Goal: Task Accomplishment & Management: Manage account settings

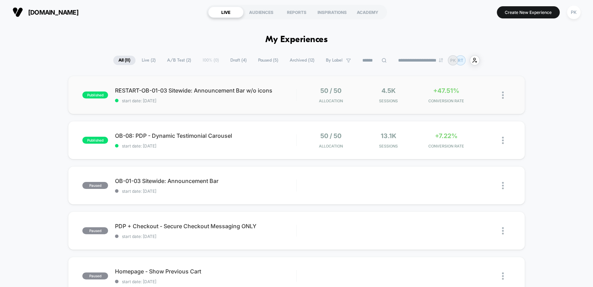
click at [247, 103] on div "published RESTART-OB-01-03 Sitewide: Announcement Bar w/o icons start date: [DA…" at bounding box center [296, 95] width 457 height 38
click at [273, 134] on span "OB-08: PDP - Dynamic Testimonial Carousel Click to edit experience details" at bounding box center [205, 135] width 181 height 7
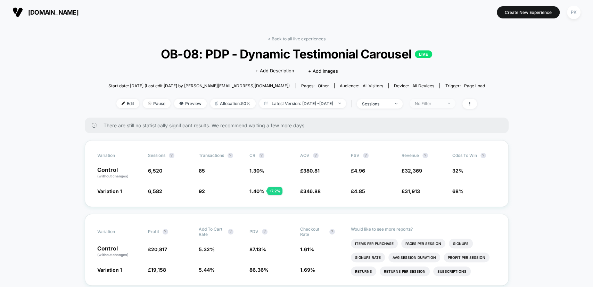
click at [439, 101] on div "No Filter" at bounding box center [429, 103] width 28 height 5
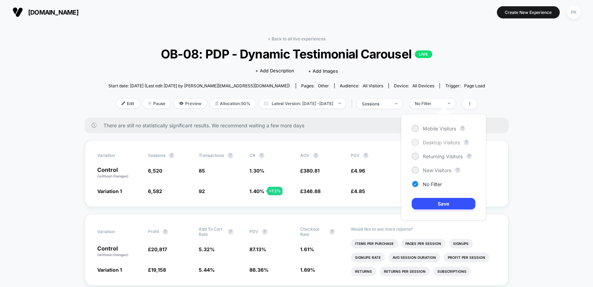
click at [431, 142] on span "Desktop Visitors" at bounding box center [441, 142] width 37 height 6
click at [440, 203] on button "Save" at bounding box center [444, 203] width 64 height 11
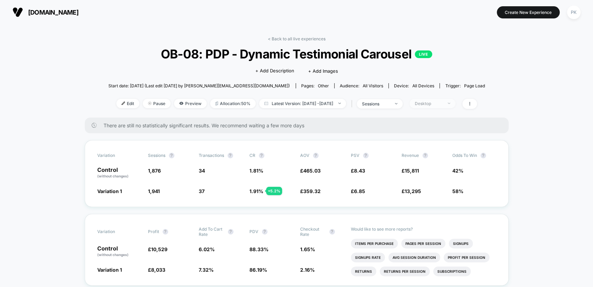
click at [437, 102] on div "Desktop" at bounding box center [429, 103] width 28 height 5
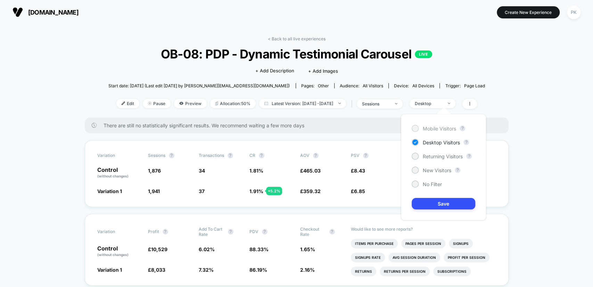
click at [432, 130] on span "Mobile Visitors" at bounding box center [439, 128] width 33 height 6
click at [442, 200] on button "Save" at bounding box center [444, 203] width 64 height 11
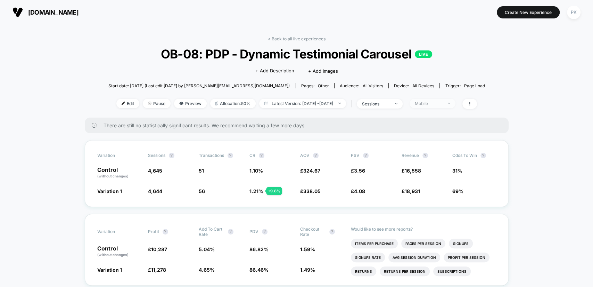
click at [427, 105] on span "Mobile" at bounding box center [433, 103] width 46 height 9
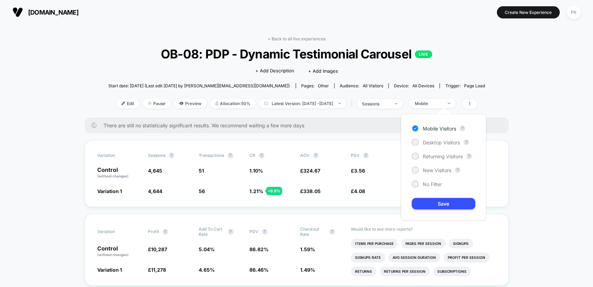
click at [437, 165] on div "Mobile Visitors ? Desktop Visitors ? Returning Visitors ? New Visitors ? No Fil…" at bounding box center [443, 167] width 85 height 106
click at [438, 169] on span "New Visitors" at bounding box center [437, 170] width 29 height 6
click at [449, 197] on div "Mobile Visitors ? Desktop Visitors ? Returning Visitors ? New Visitors ? No Fil…" at bounding box center [443, 167] width 85 height 106
click at [450, 203] on button "Save" at bounding box center [444, 203] width 64 height 11
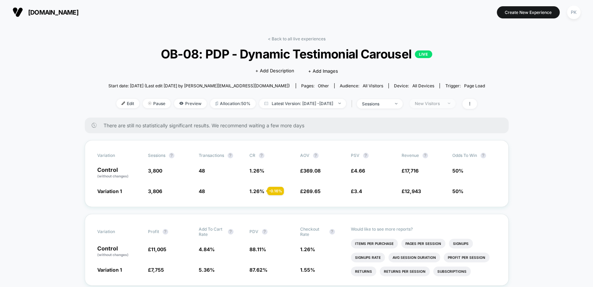
click at [446, 106] on span "New Visitors" at bounding box center [433, 103] width 46 height 9
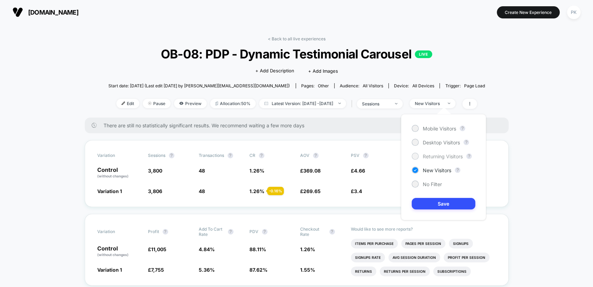
click at [447, 155] on span "Returning Visitors" at bounding box center [443, 156] width 40 height 6
click at [456, 205] on button "Save" at bounding box center [444, 203] width 64 height 11
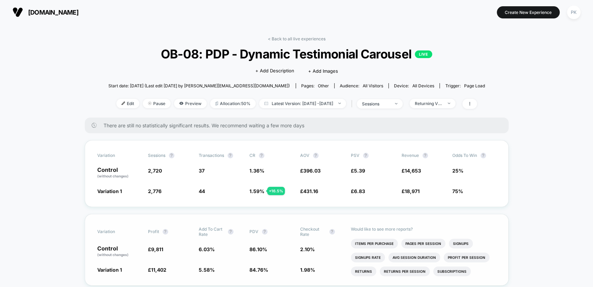
scroll to position [90, 0]
